Goal: Task Accomplishment & Management: Complete application form

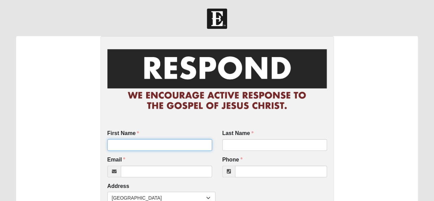
click at [152, 146] on input "First Name" at bounding box center [159, 145] width 105 height 12
type input "[PERSON_NAME] & [PERSON_NAME]"
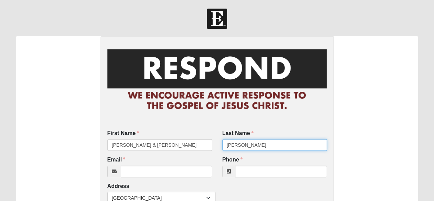
type input "[PERSON_NAME]"
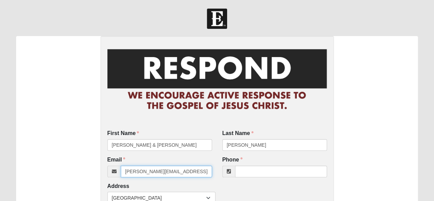
type input "[PERSON_NAME][EMAIL_ADDRESS][PERSON_NAME][DOMAIN_NAME]"
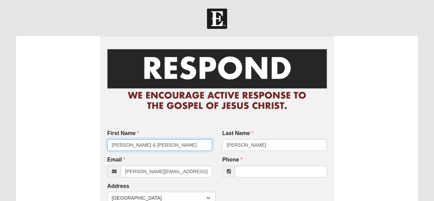
drag, startPoint x: 163, startPoint y: 147, endPoint x: 130, endPoint y: 145, distance: 33.4
click at [130, 145] on input "[PERSON_NAME] & [PERSON_NAME]" at bounding box center [159, 145] width 105 height 12
type input "[PERSON_NAME]"
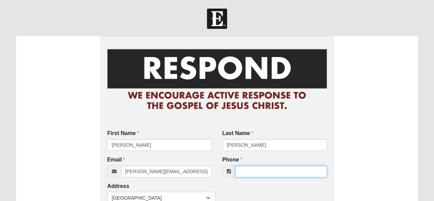
click at [252, 172] on input "Phone" at bounding box center [281, 171] width 92 height 12
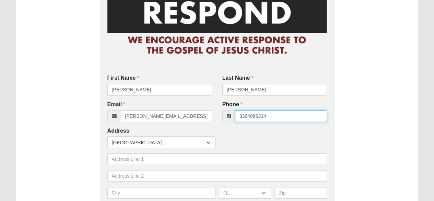
scroll to position [69, 0]
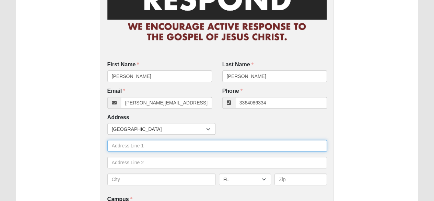
type input "[PHONE_NUMBER]"
click at [113, 146] on input "text" at bounding box center [217, 146] width 220 height 12
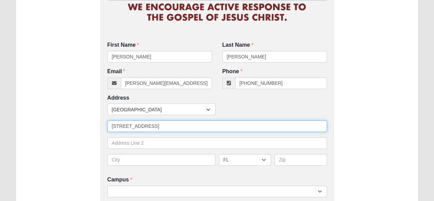
scroll to position [103, 0]
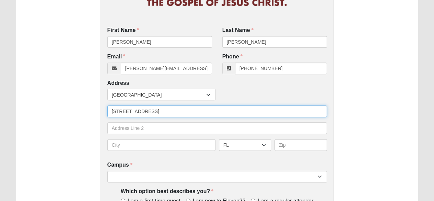
type input "[STREET_ADDRESS]"
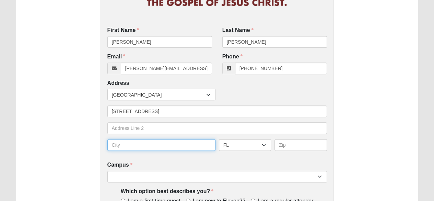
click at [117, 144] on input "text" at bounding box center [161, 145] width 108 height 12
type input "Ponte Vedra"
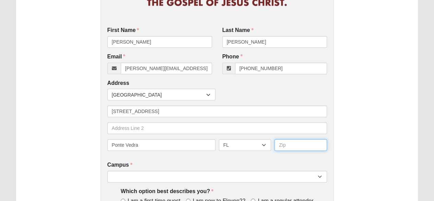
type input "32081"
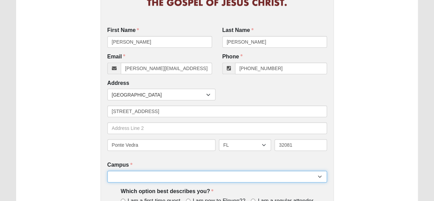
click at [129, 177] on select "Arlington Baymeadows Eleven22 Online [PERSON_NAME][GEOGRAPHIC_DATA] Jesup [GEOG…" at bounding box center [217, 177] width 220 height 12
select select "16"
click at [107, 171] on select "Arlington Baymeadows Eleven22 Online [PERSON_NAME][GEOGRAPHIC_DATA] Jesup [GEOG…" at bounding box center [217, 177] width 220 height 12
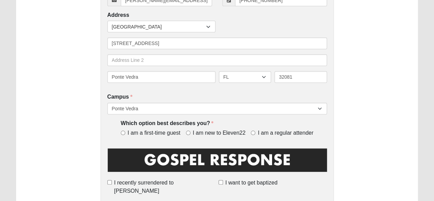
scroll to position [172, 0]
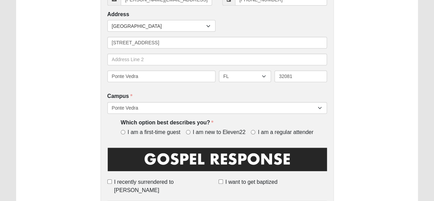
click at [253, 129] on label "I am a regular attender" at bounding box center [282, 132] width 62 height 8
click at [253, 130] on input "I am a regular attender" at bounding box center [253, 132] width 4 height 4
radio input "true"
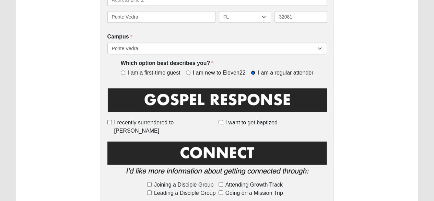
scroll to position [240, 0]
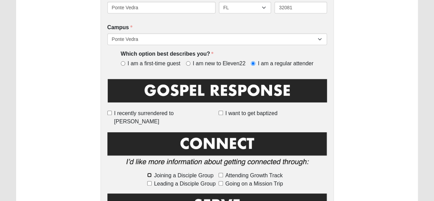
click at [149, 173] on input "Joining a Disciple Group" at bounding box center [149, 175] width 4 height 4
checkbox input "true"
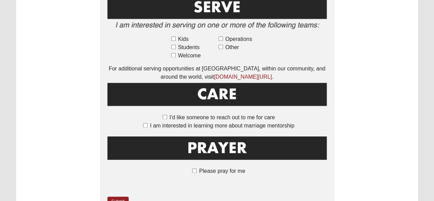
scroll to position [472, 0]
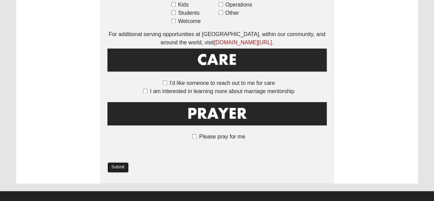
click at [117, 162] on link "Submit" at bounding box center [117, 167] width 21 height 10
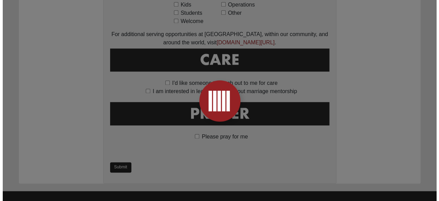
scroll to position [0, 0]
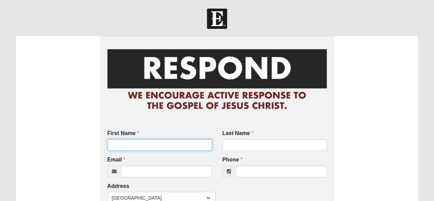
click at [117, 146] on input "First Name" at bounding box center [159, 145] width 105 height 12
type input "Jennifer"
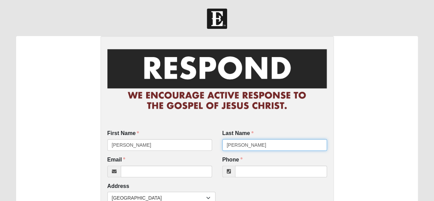
type input "[PERSON_NAME]"
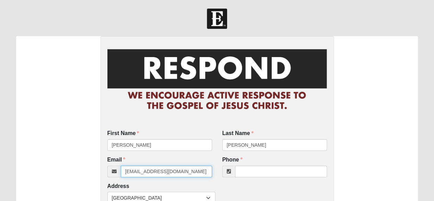
click at [191, 171] on input "jennchapman35@hotmial.com" at bounding box center [166, 171] width 91 height 12
type input "jennchapman35@hotmail.com"
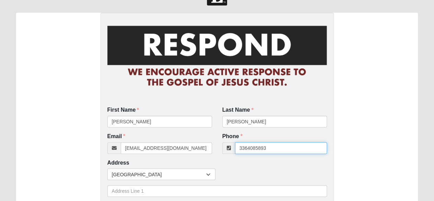
scroll to position [34, 0]
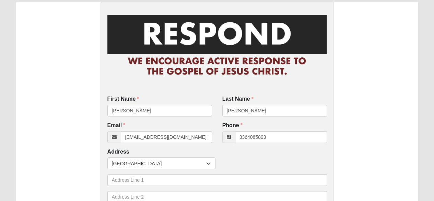
type input "(336) 408-5893"
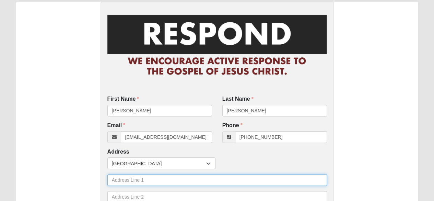
click at [128, 183] on input "text" at bounding box center [217, 180] width 220 height 12
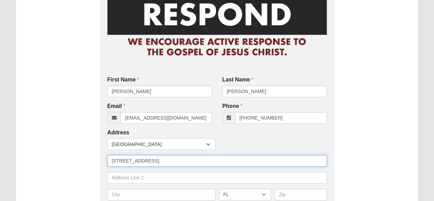
scroll to position [69, 0]
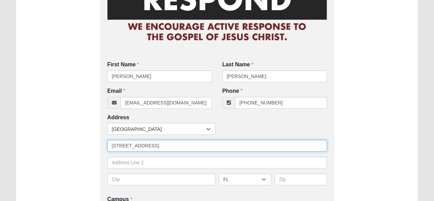
type input "267 Deer Valley Road"
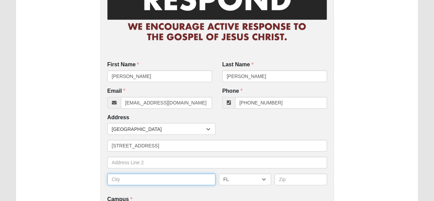
click at [128, 183] on input "text" at bounding box center [161, 179] width 108 height 12
type input "Ponte Vedra"
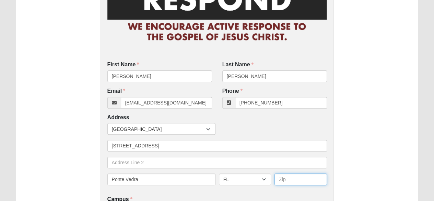
type input "32081"
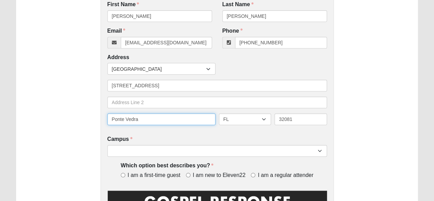
scroll to position [137, 0]
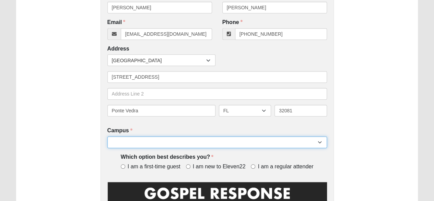
click at [152, 140] on select "Arlington Baymeadows Eleven22 Online [PERSON_NAME][GEOGRAPHIC_DATA] Jesup [GEOG…" at bounding box center [217, 142] width 220 height 12
select select "16"
click at [107, 136] on select "Arlington Baymeadows Eleven22 Online [PERSON_NAME][GEOGRAPHIC_DATA] Jesup [GEOG…" at bounding box center [217, 142] width 220 height 12
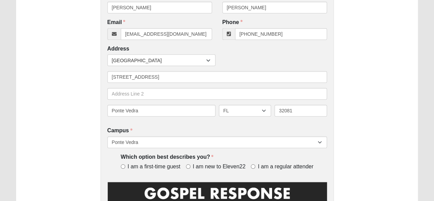
click at [256, 165] on label "I am a regular attender" at bounding box center [282, 167] width 62 height 8
click at [255, 165] on input "I am a regular attender" at bounding box center [253, 166] width 4 height 4
radio input "true"
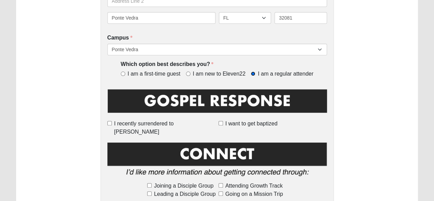
scroll to position [240, 0]
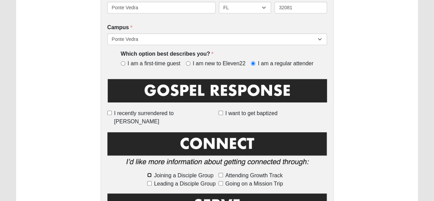
click at [150, 173] on input "Joining a Disciple Group" at bounding box center [149, 175] width 4 height 4
checkbox input "true"
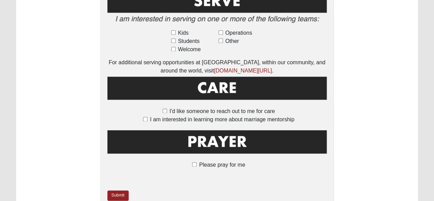
scroll to position [472, 0]
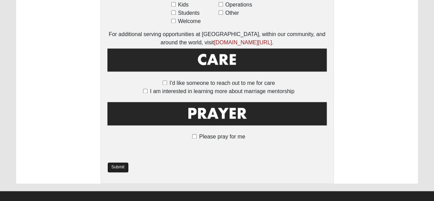
click at [120, 162] on link "Submit" at bounding box center [117, 167] width 21 height 10
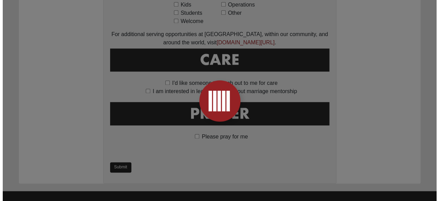
scroll to position [0, 0]
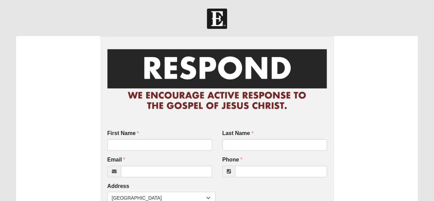
drag, startPoint x: 314, startPoint y: 9, endPoint x: 264, endPoint y: 18, distance: 51.0
click at [264, 18] on div at bounding box center [217, 19] width 434 height 20
